Goal: Transaction & Acquisition: Obtain resource

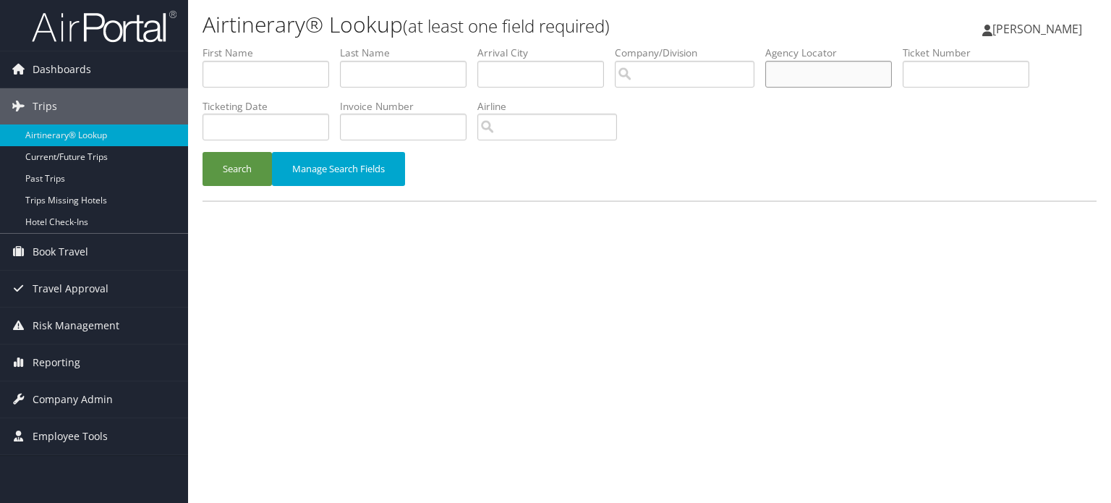
click at [844, 83] on input "text" at bounding box center [829, 74] width 127 height 27
paste input "DPK626"
type input "DPK626"
drag, startPoint x: 34, startPoint y: 399, endPoint x: 76, endPoint y: 396, distance: 42.1
click at [34, 399] on span "Company Admin" at bounding box center [73, 399] width 80 height 36
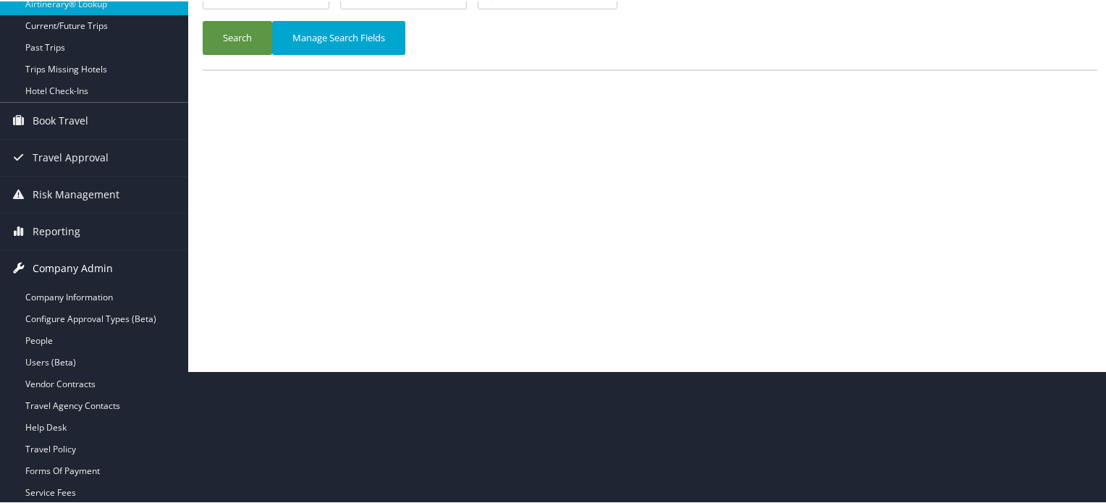
scroll to position [192, 0]
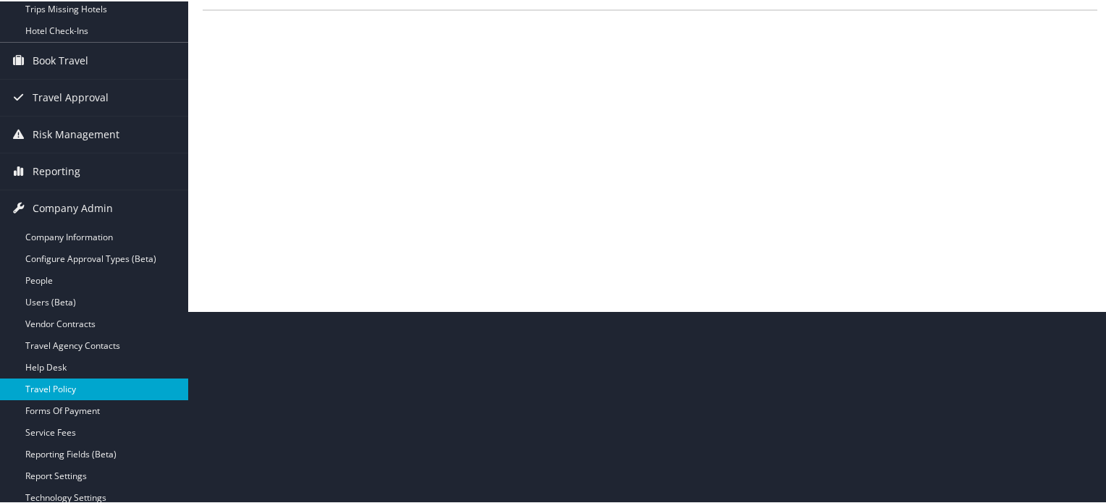
click at [54, 388] on link "Travel Policy" at bounding box center [94, 388] width 188 height 22
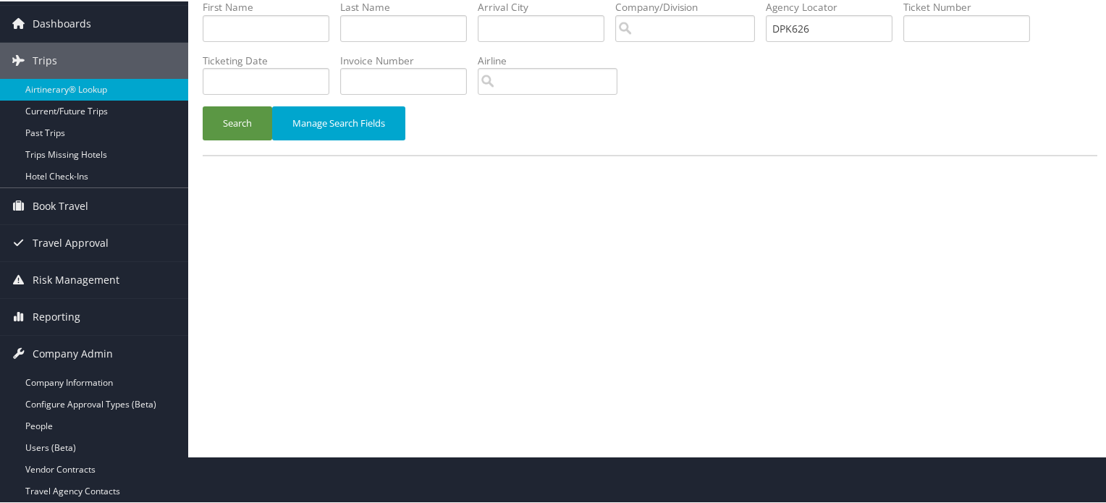
scroll to position [0, 0]
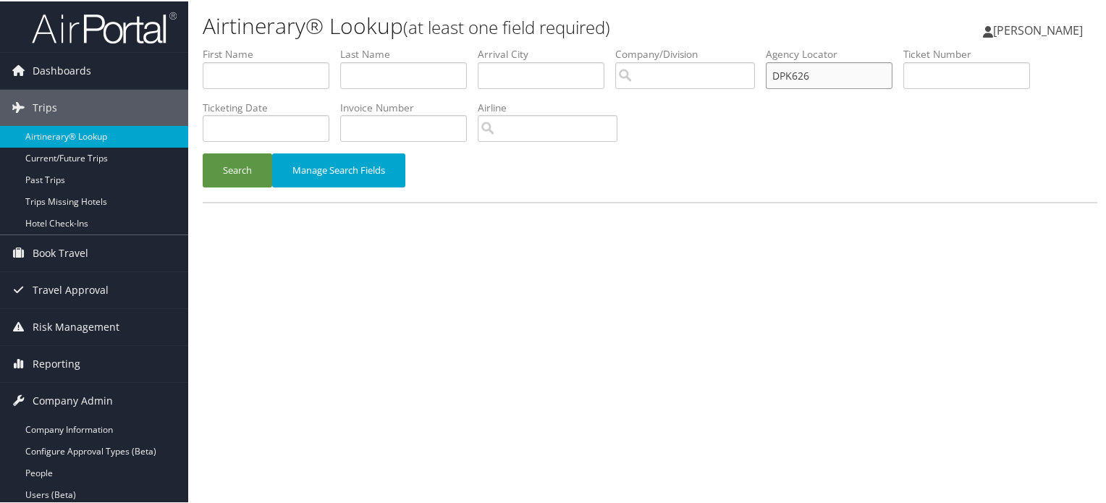
drag, startPoint x: 831, startPoint y: 71, endPoint x: 634, endPoint y: 47, distance: 198.3
click at [636, 46] on ul "First Name Last Name Departure City Arrival City Company/Division Airport/City …" at bounding box center [650, 46] width 894 height 0
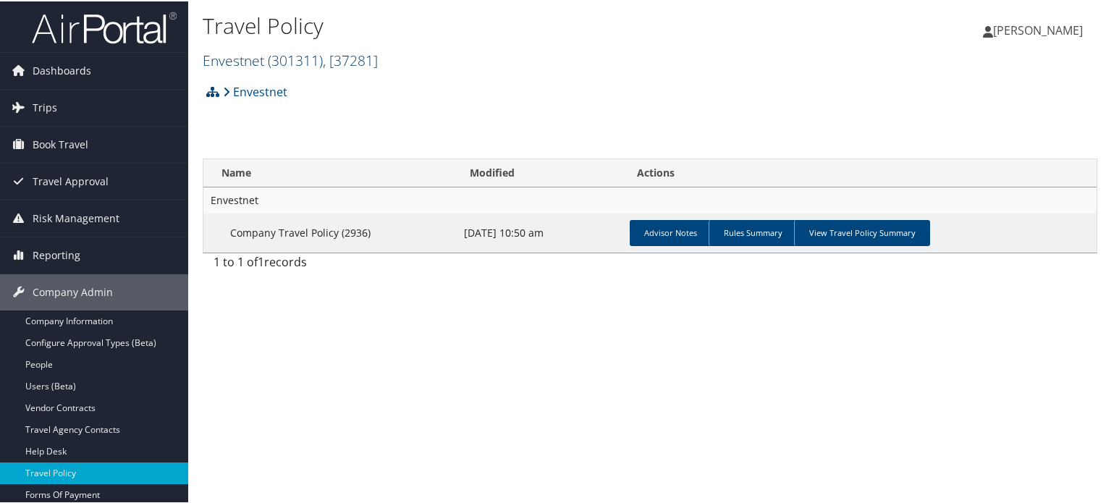
click at [300, 62] on span "( 301311 )" at bounding box center [295, 59] width 55 height 20
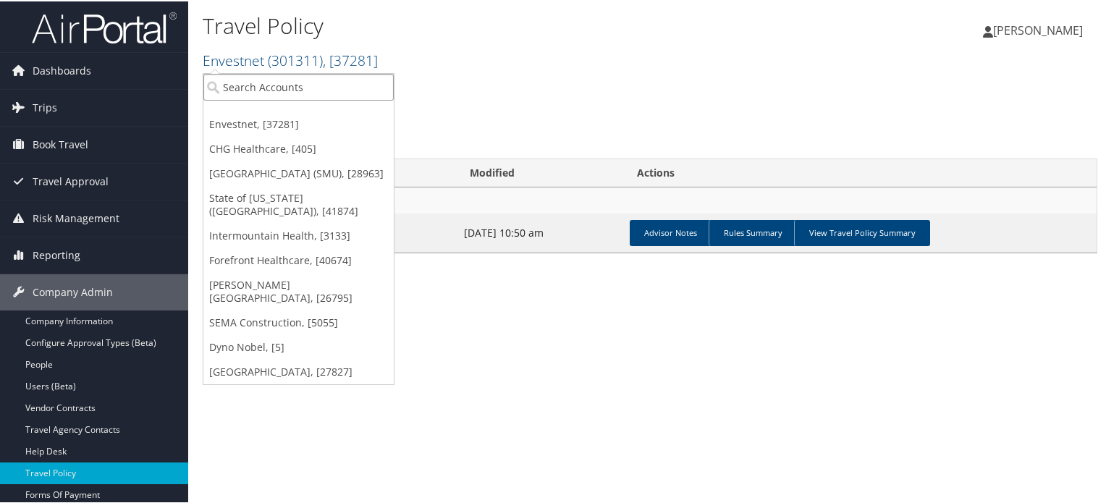
click at [240, 87] on input "search" at bounding box center [298, 85] width 190 height 27
type input "SHIPMON"
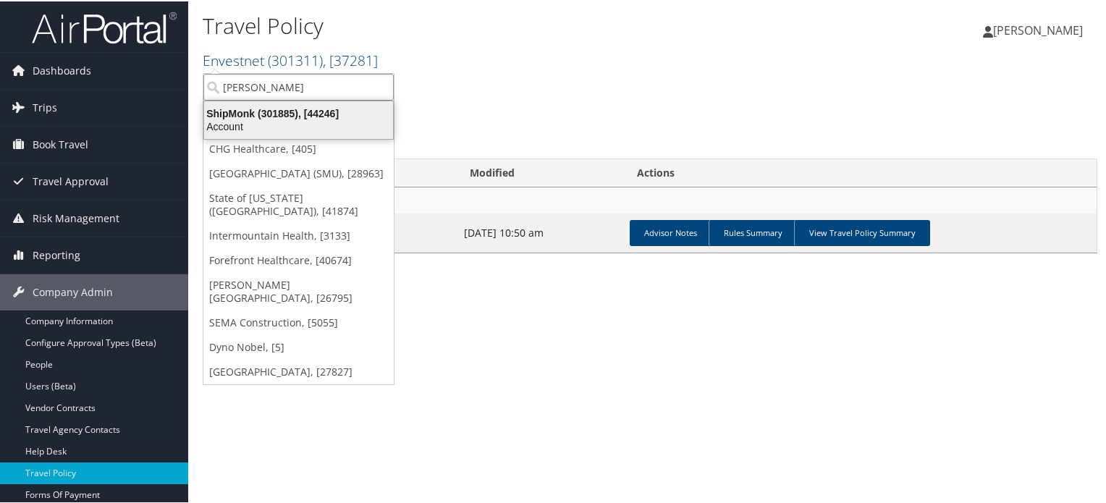
click at [240, 109] on div "ShipMonk (301885), [44246]" at bounding box center [298, 112] width 206 height 13
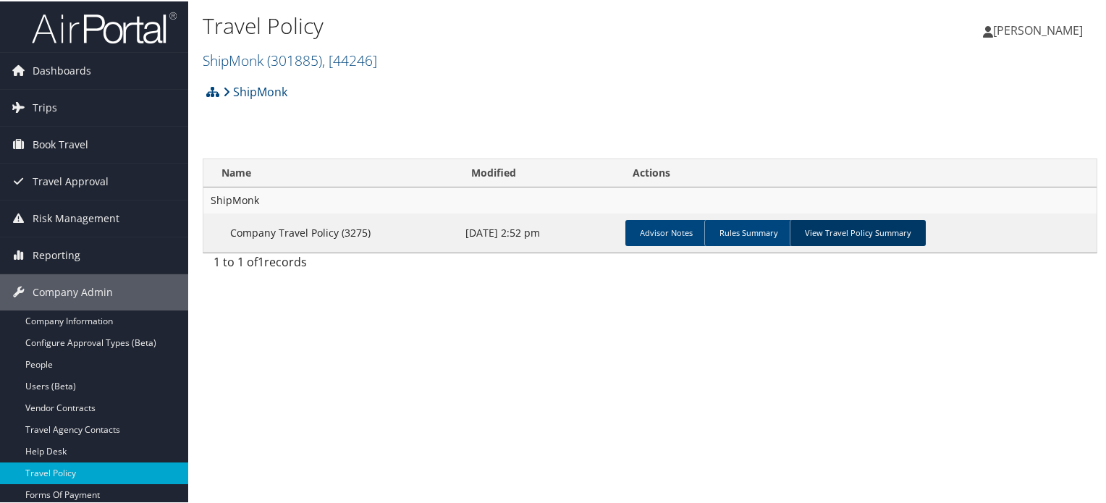
click at [846, 219] on link "View Travel Policy Summary" at bounding box center [857, 232] width 136 height 26
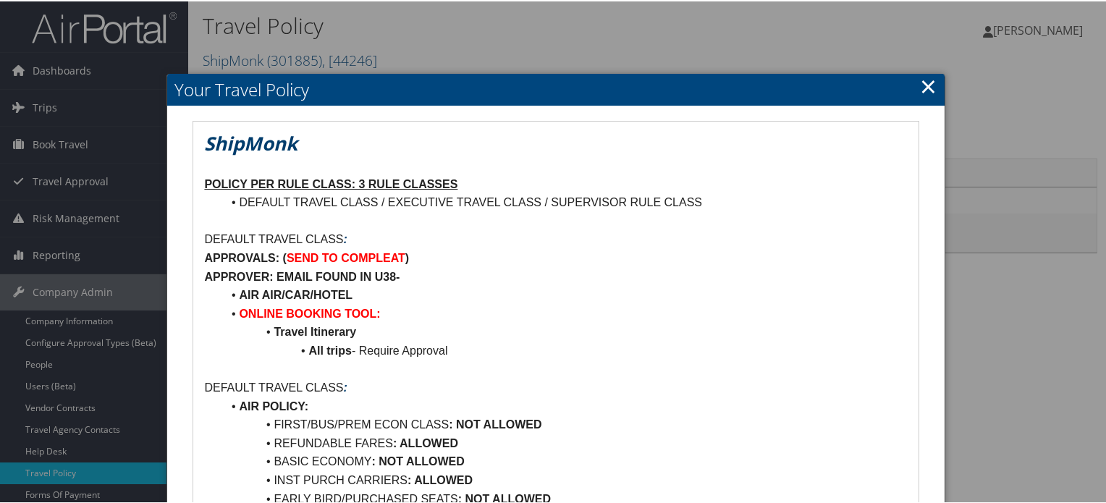
click at [920, 84] on link "×" at bounding box center [928, 84] width 17 height 29
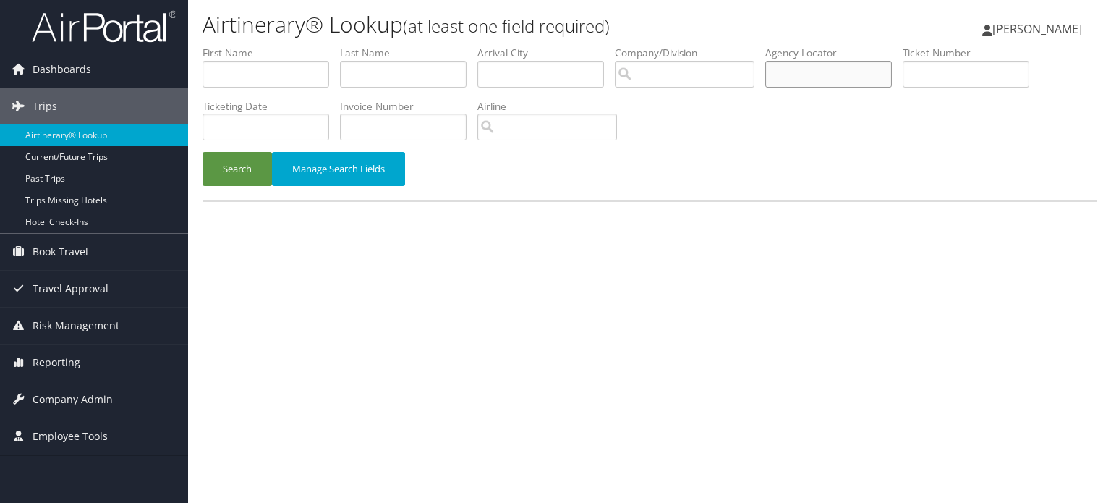
click at [823, 72] on input "text" at bounding box center [829, 74] width 127 height 27
paste input "CEWNVI"
type input "CEWNVI"
click at [959, 360] on div "Airtinerary® Lookup (at least one field required) Vivek Ranjan Vivek Ranjan My …" at bounding box center [649, 251] width 923 height 503
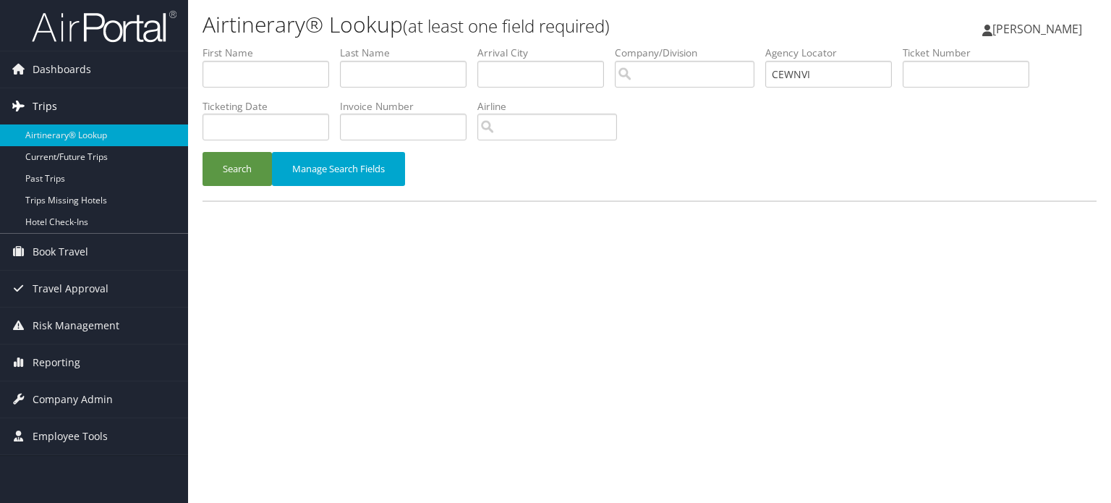
drag, startPoint x: 39, startPoint y: 129, endPoint x: 105, endPoint y: 112, distance: 67.9
click at [39, 129] on link "Airtinerary® Lookup" at bounding box center [94, 135] width 188 height 22
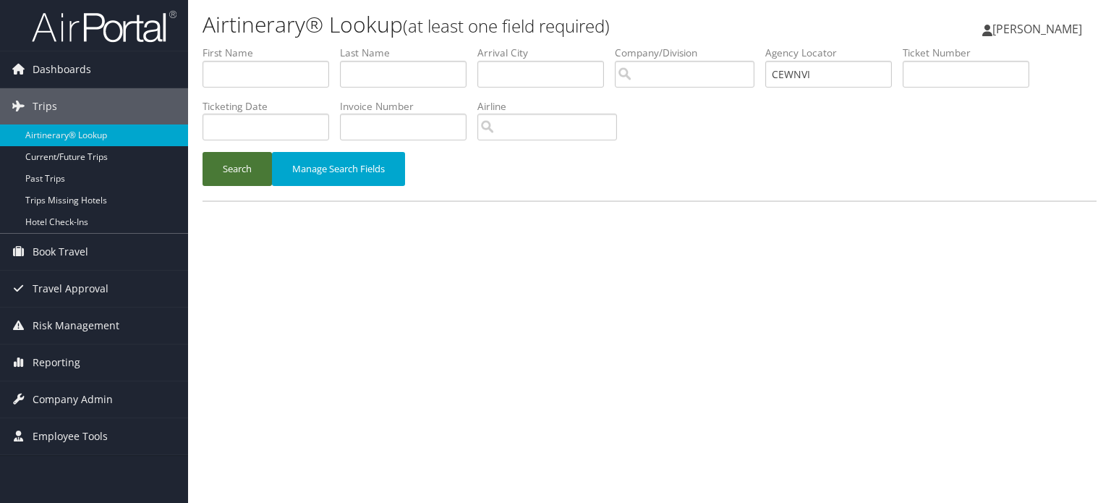
click at [242, 166] on button "Search" at bounding box center [237, 169] width 69 height 34
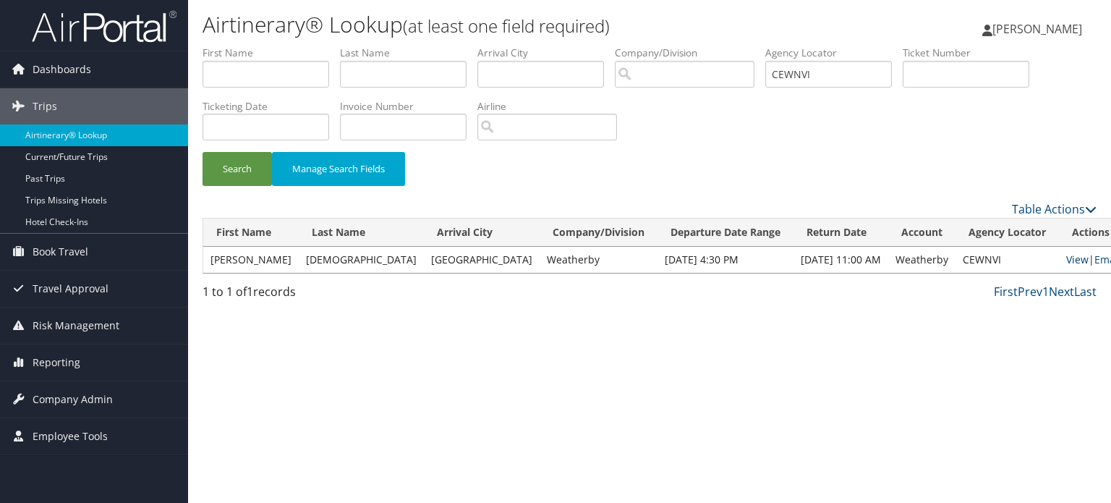
click at [1067, 259] on link "View" at bounding box center [1078, 260] width 22 height 14
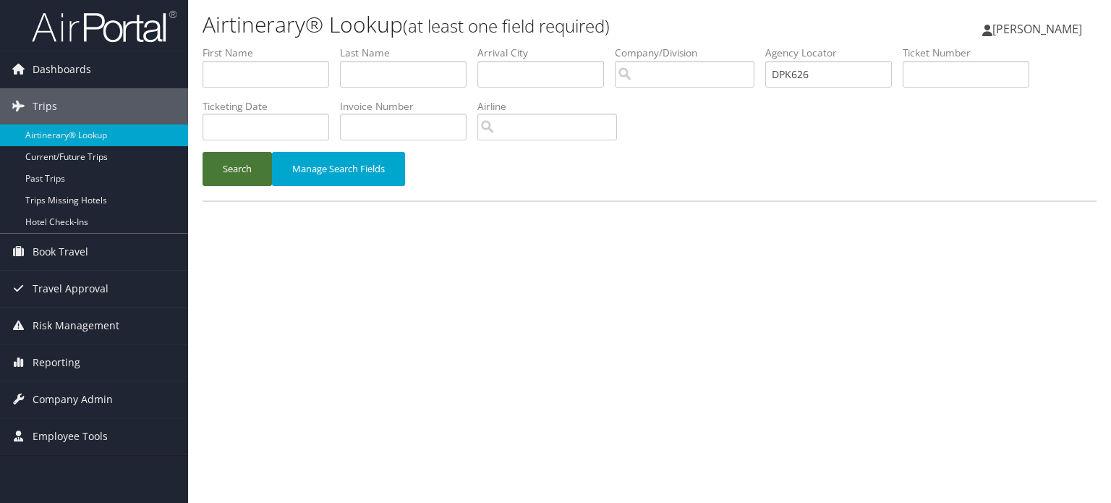
type input "DPK626"
click at [230, 172] on button "Search" at bounding box center [237, 169] width 69 height 34
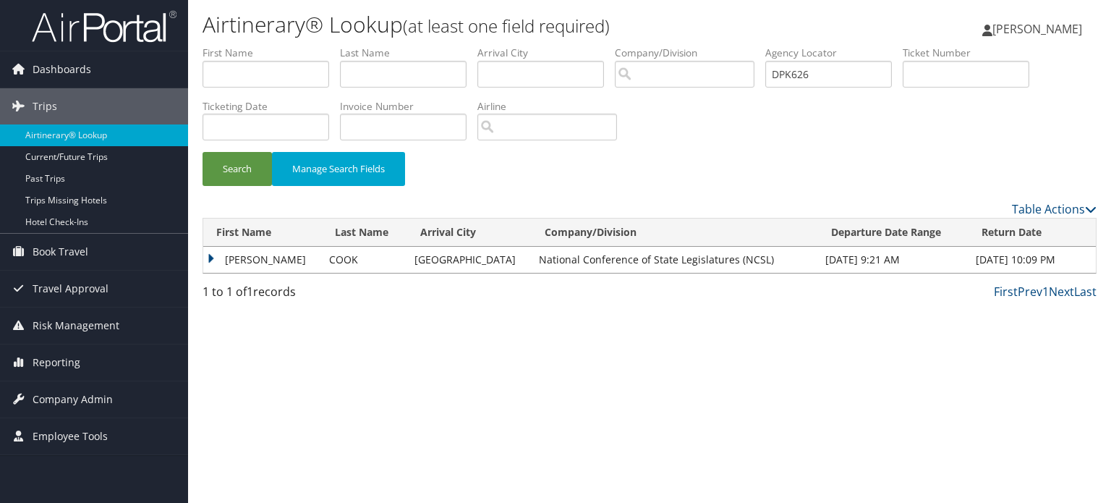
click at [240, 264] on td "[PERSON_NAME]" at bounding box center [262, 260] width 119 height 26
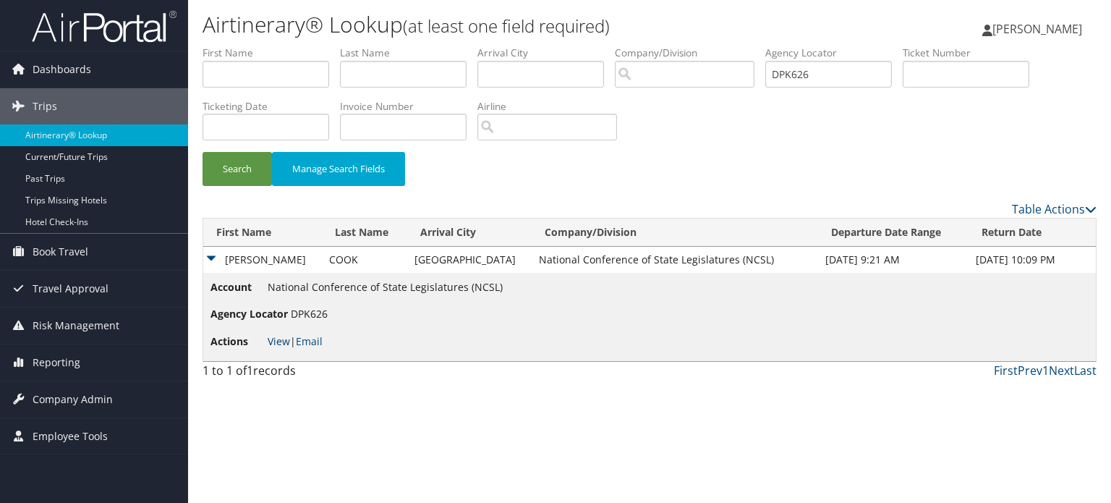
click at [271, 338] on link "View" at bounding box center [279, 341] width 22 height 14
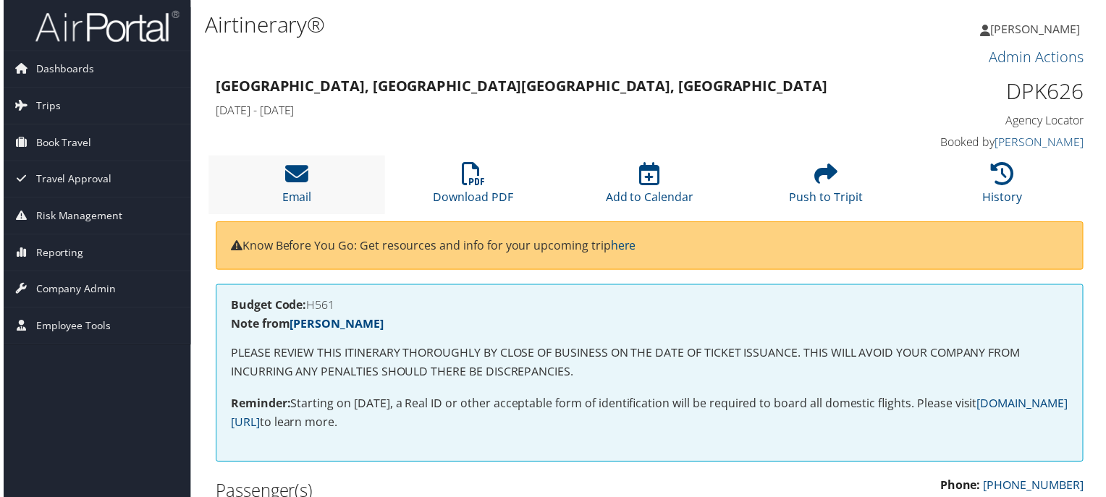
click at [309, 198] on li "Email" at bounding box center [294, 185] width 177 height 59
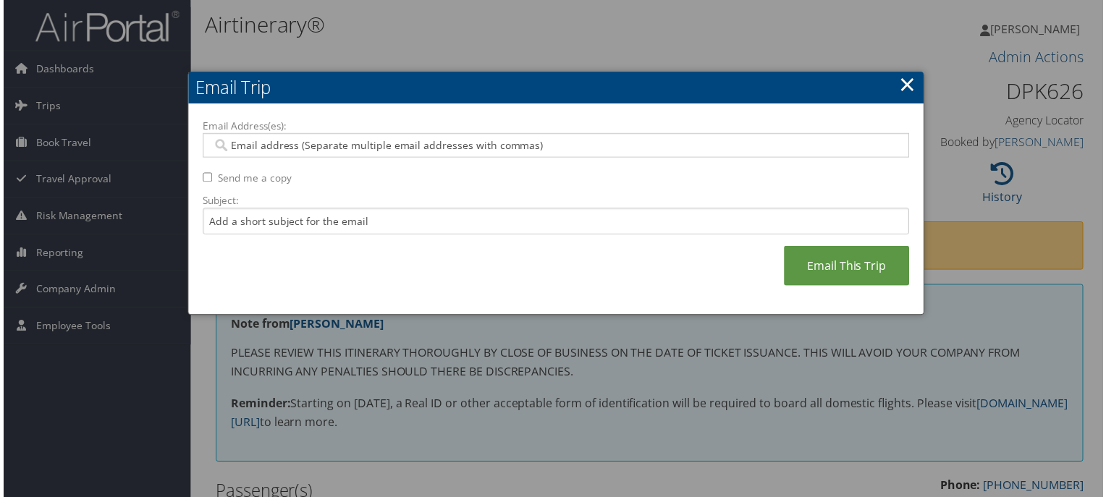
click at [486, 135] on div at bounding box center [555, 146] width 711 height 25
click at [609, 149] on input "Email Address(es):" at bounding box center [556, 146] width 692 height 14
paste input "BENNIE.COOK@HOUSE.MO.GOV"
type input "BENNIE.COOK@HOUSE.MO.GOV"
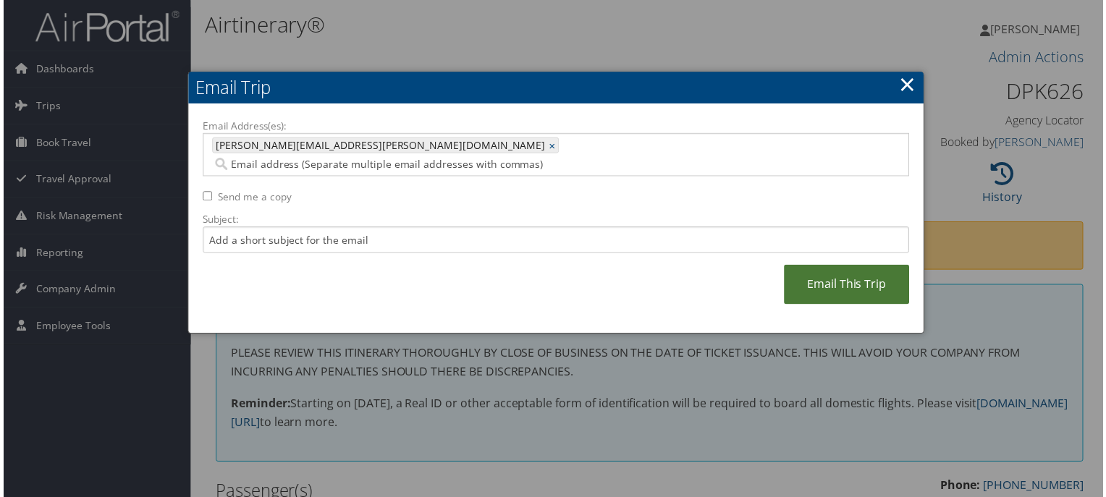
click at [861, 266] on link "Email This Trip" at bounding box center [848, 286] width 126 height 40
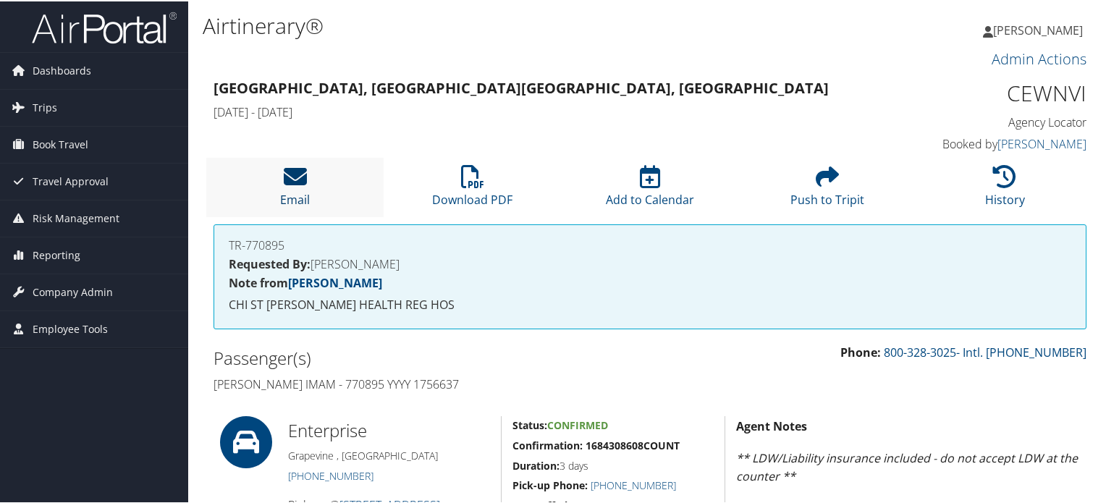
click at [286, 181] on icon at bounding box center [295, 175] width 23 height 23
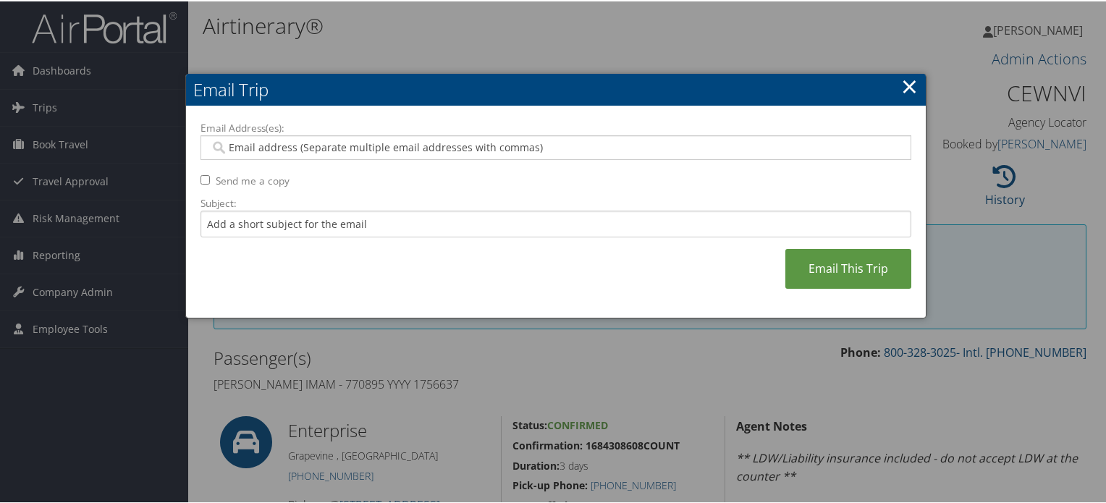
click at [317, 141] on input "Email Address(es):" at bounding box center [556, 146] width 692 height 14
paste input "[PERSON_NAME][EMAIL_ADDRESS][DOMAIN_NAME]"
type input "[PERSON_NAME][EMAIL_ADDRESS][DOMAIN_NAME]"
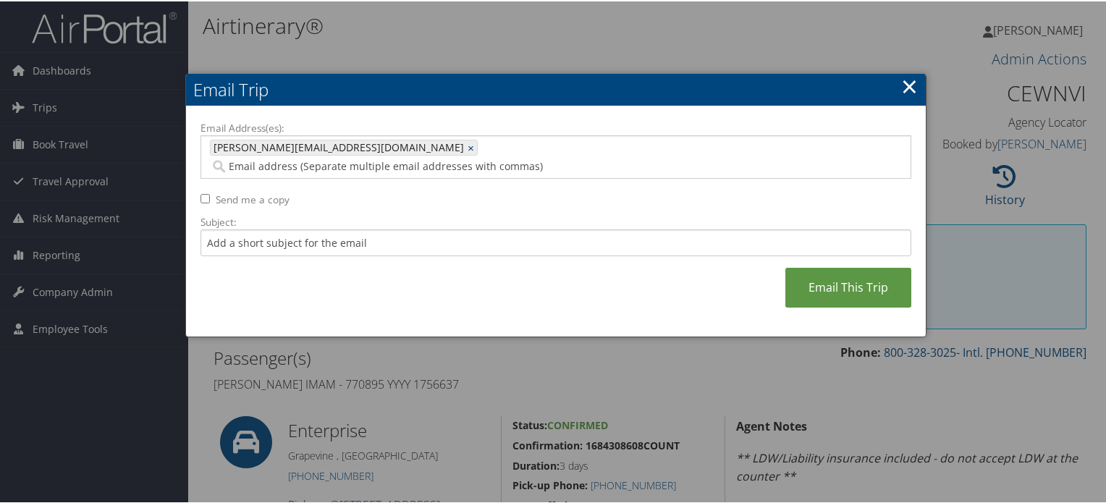
paste input "[EMAIL_ADDRESS][DOMAIN_NAME]"
type input "[EMAIL_ADDRESS][DOMAIN_NAME]"
type input "[PERSON_NAME][EMAIL_ADDRESS][DOMAIN_NAME], [EMAIL_ADDRESS][DOMAIN_NAME]"
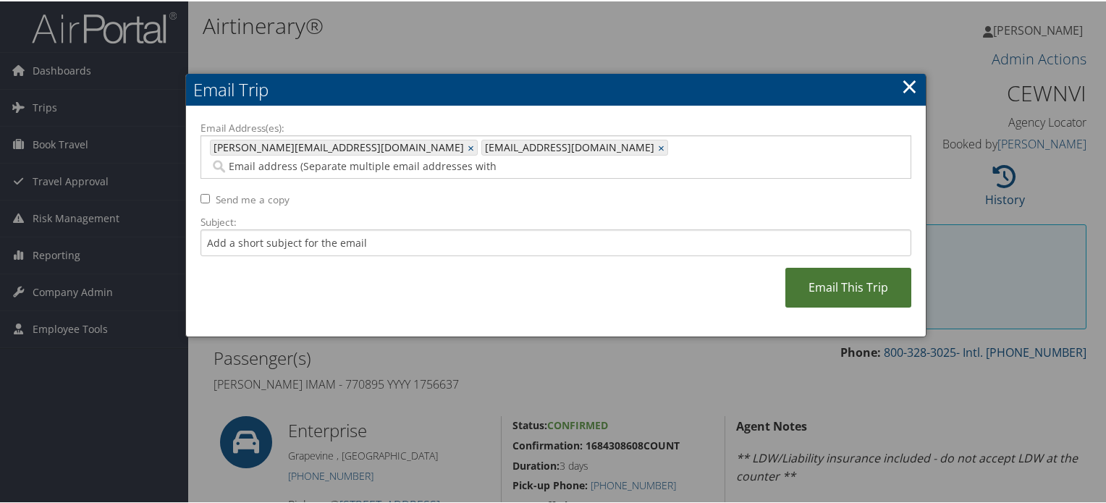
click at [863, 266] on link "Email This Trip" at bounding box center [848, 286] width 126 height 40
